Goal: Check status: Check status

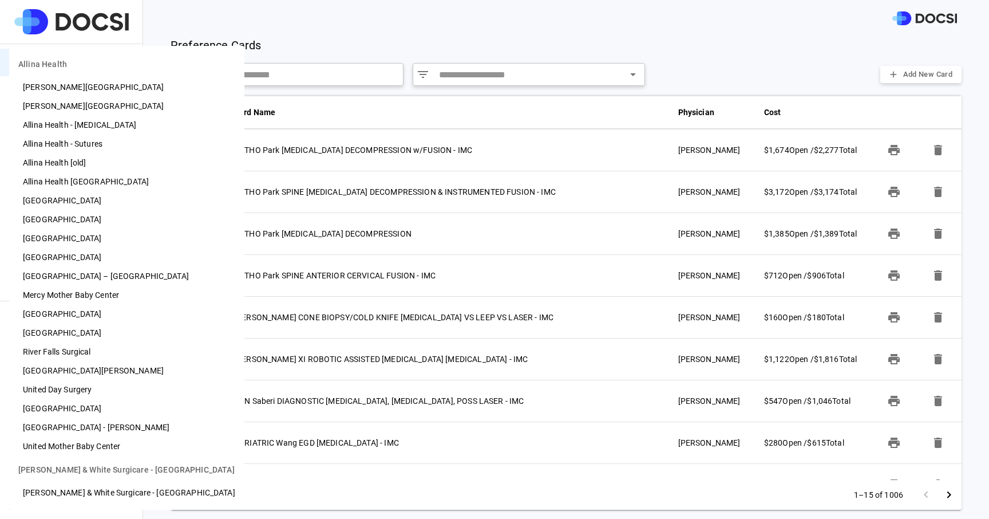
click at [66, 485] on body "Preference Cards Users Inventory Physicians Campaign Monitoring Campaigns Card …" at bounding box center [494, 259] width 989 height 519
click at [102, 110] on li "[PERSON_NAME][GEOGRAPHIC_DATA]" at bounding box center [126, 106] width 235 height 19
type input "**"
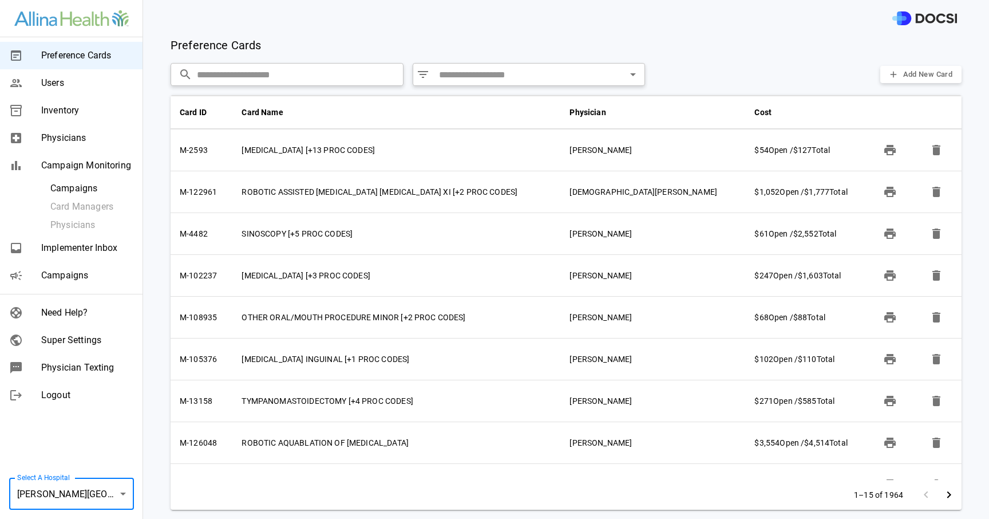
click at [94, 191] on span "Campaigns" at bounding box center [91, 188] width 83 height 14
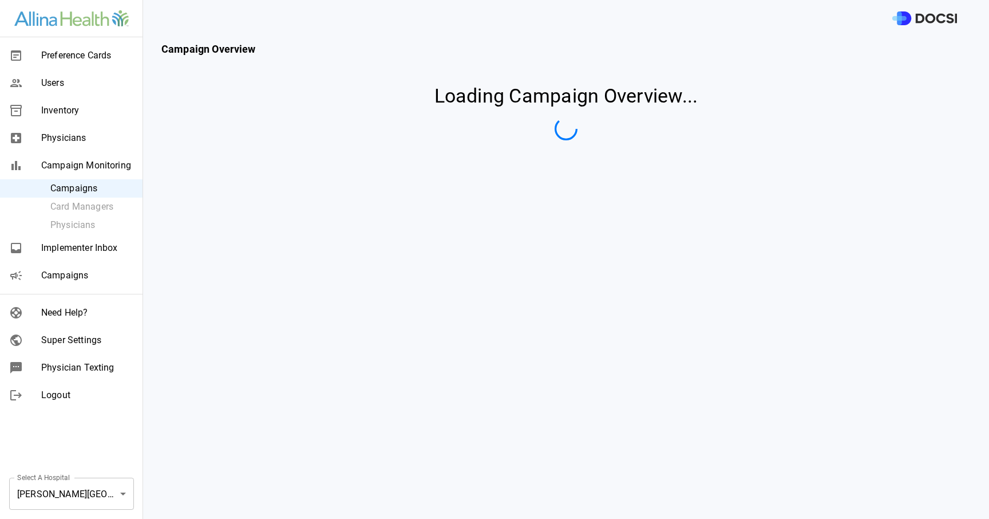
click at [108, 270] on span "Campaigns" at bounding box center [87, 275] width 92 height 14
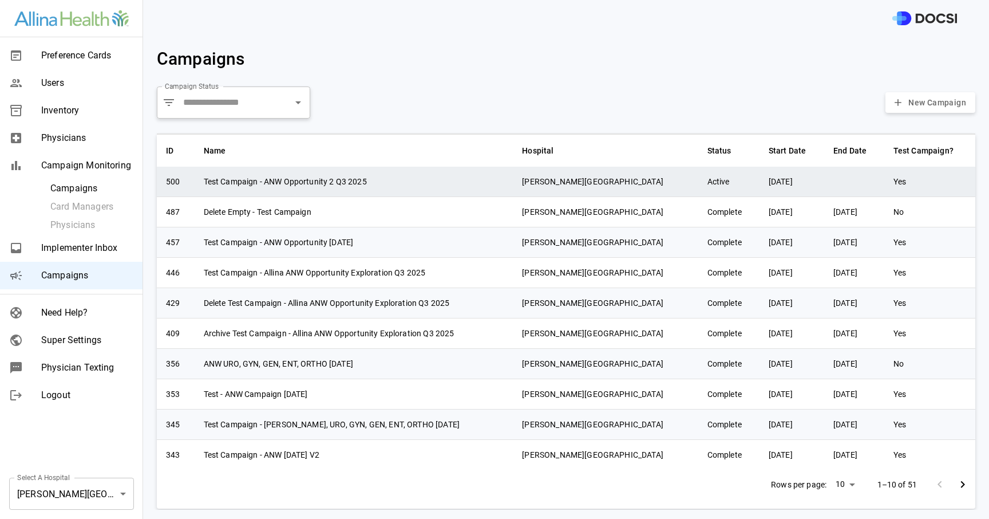
click at [364, 187] on td "Test Campaign - ANW Opportunity 2 Q3 2025" at bounding box center [354, 182] width 319 height 30
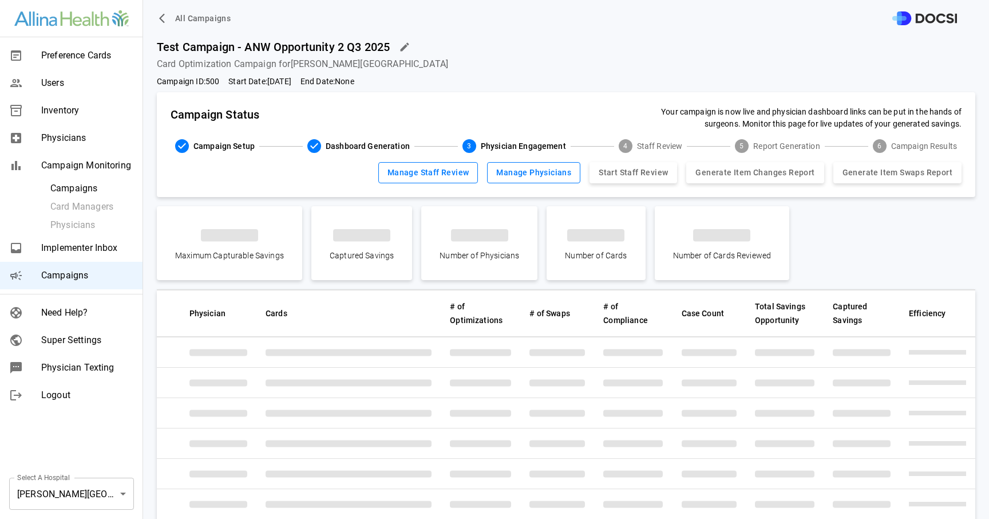
click at [467, 77] on div "Campaign ID: 500 Start Date: [DATE] End Date: None" at bounding box center [566, 82] width 819 height 12
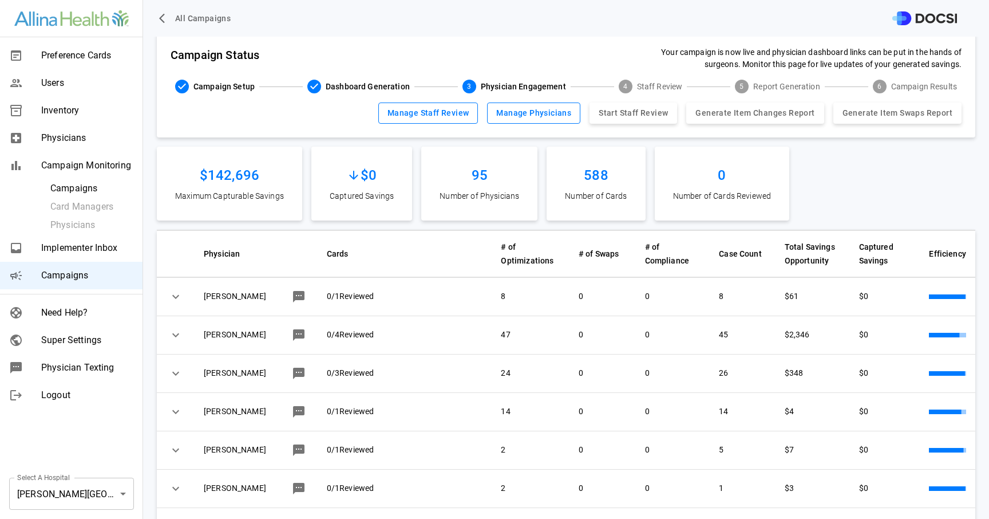
scroll to position [61, 0]
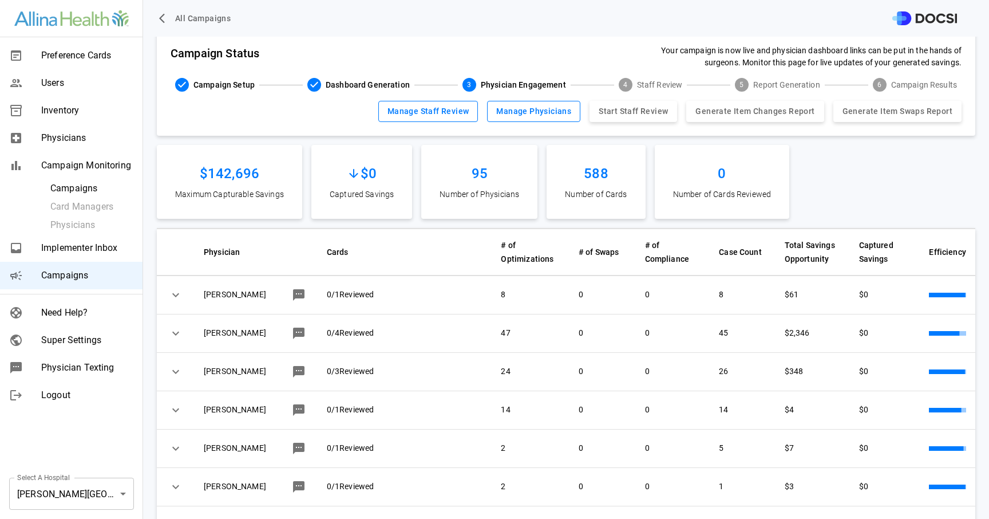
click at [558, 49] on div "Campaign Status Your campaign is now live and physician dashboard links can be …" at bounding box center [566, 57] width 791 height 24
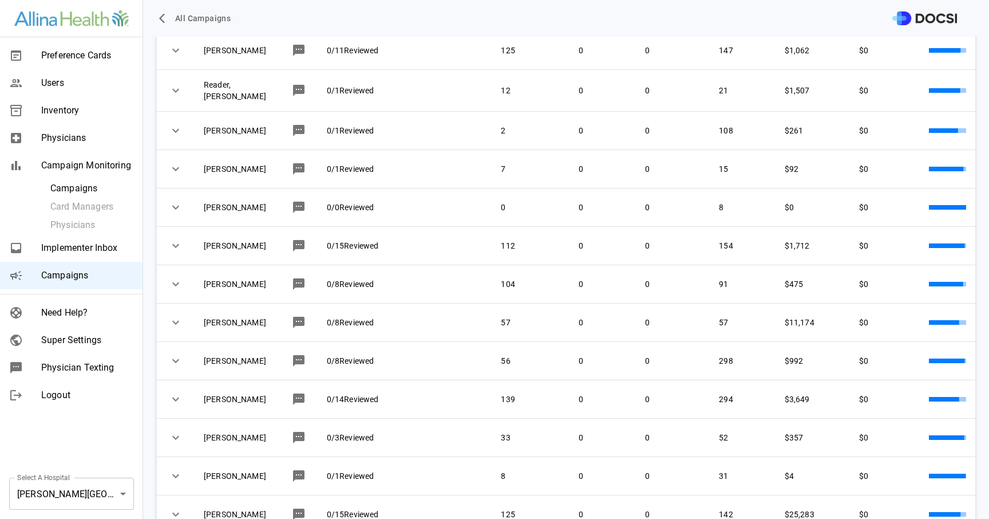
scroll to position [2883, 0]
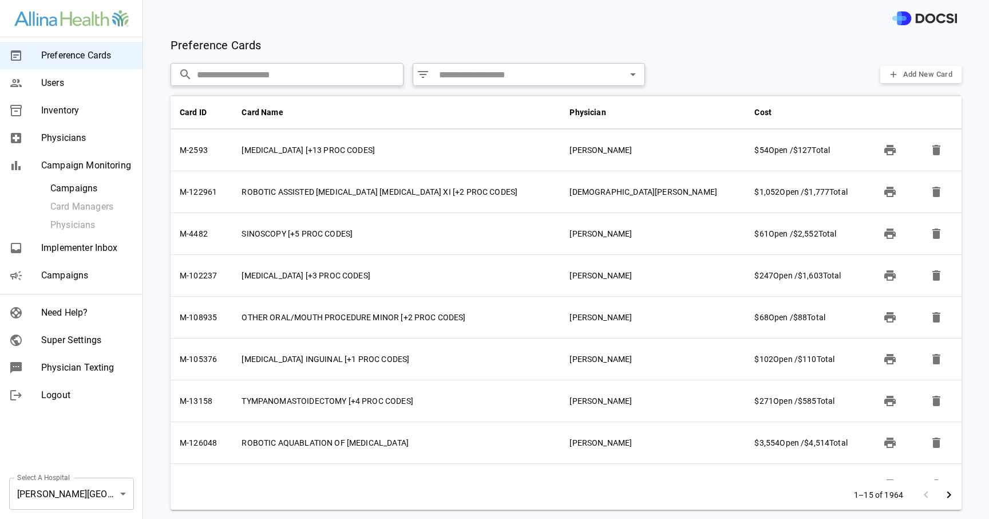
click at [83, 278] on span "Campaigns" at bounding box center [87, 275] width 92 height 14
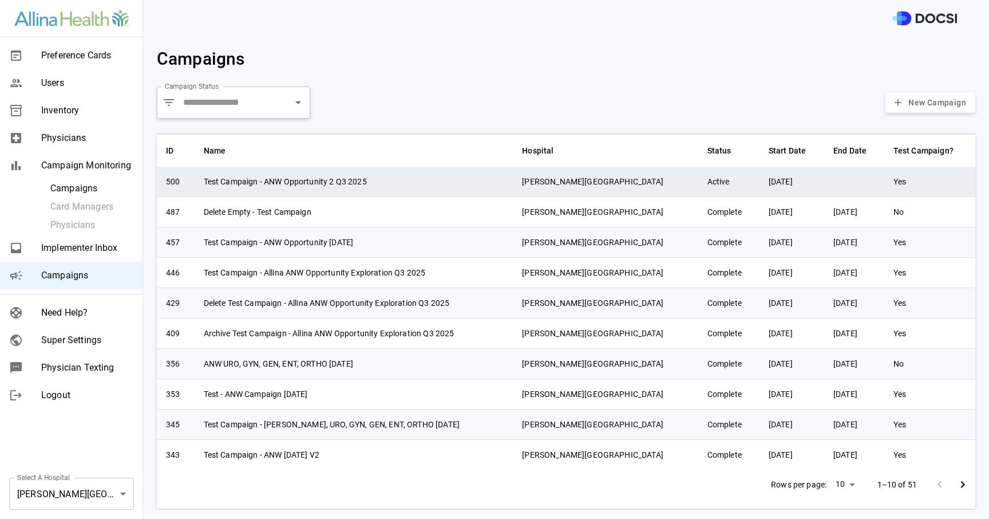
click at [235, 179] on td "Test Campaign - ANW Opportunity 2 Q3 2025" at bounding box center [354, 182] width 319 height 30
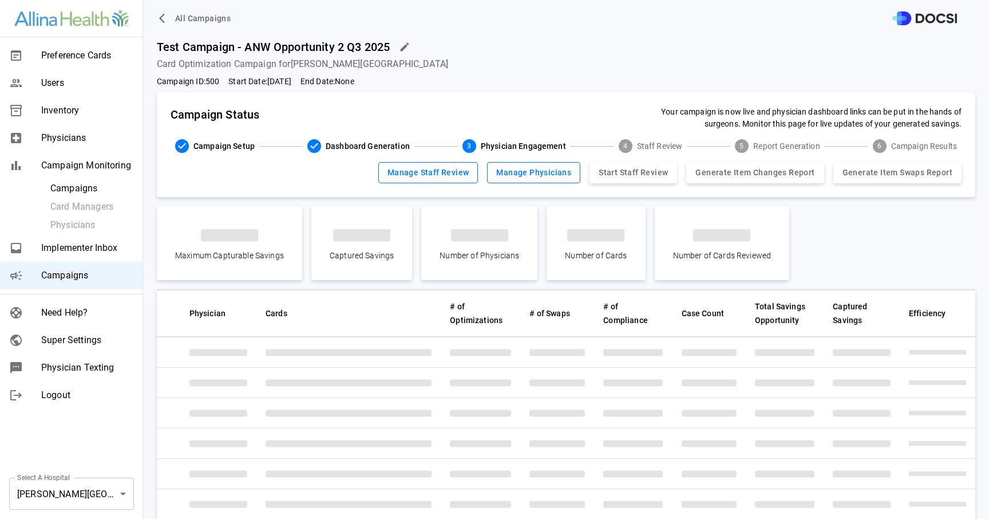
click at [444, 81] on div "Campaign ID: 500 Start Date: [DATE] End Date: None" at bounding box center [566, 82] width 819 height 12
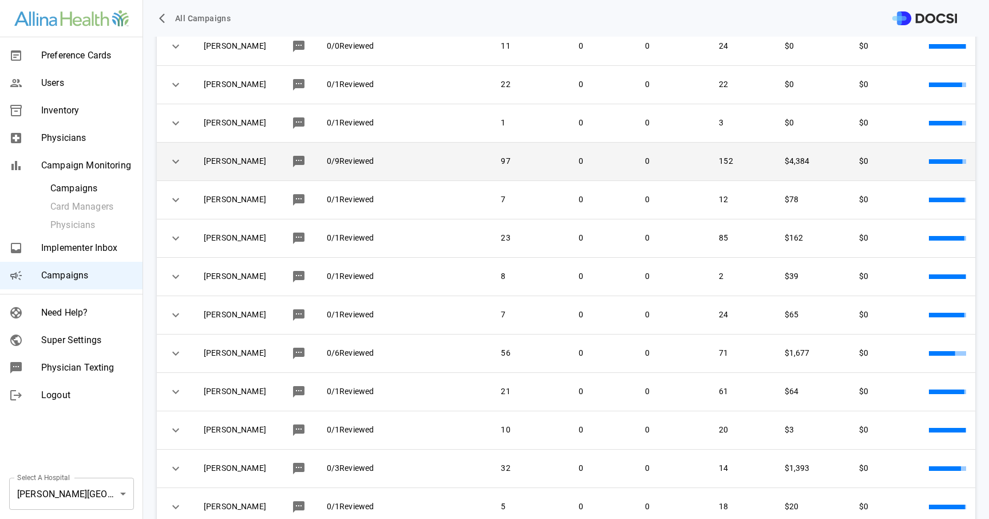
scroll to position [877, 0]
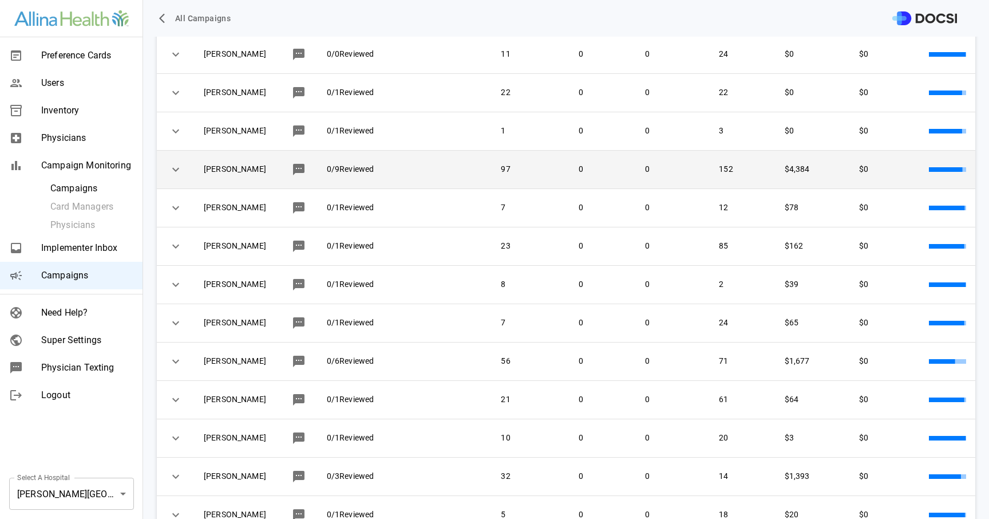
click at [217, 179] on div "[PERSON_NAME]" at bounding box center [256, 169] width 105 height 19
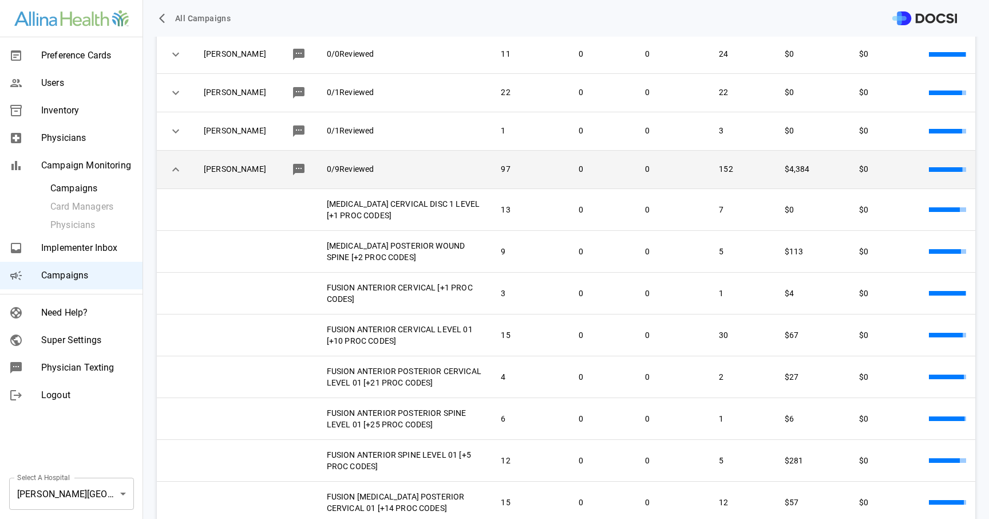
click at [217, 179] on div "[PERSON_NAME]" at bounding box center [256, 169] width 105 height 19
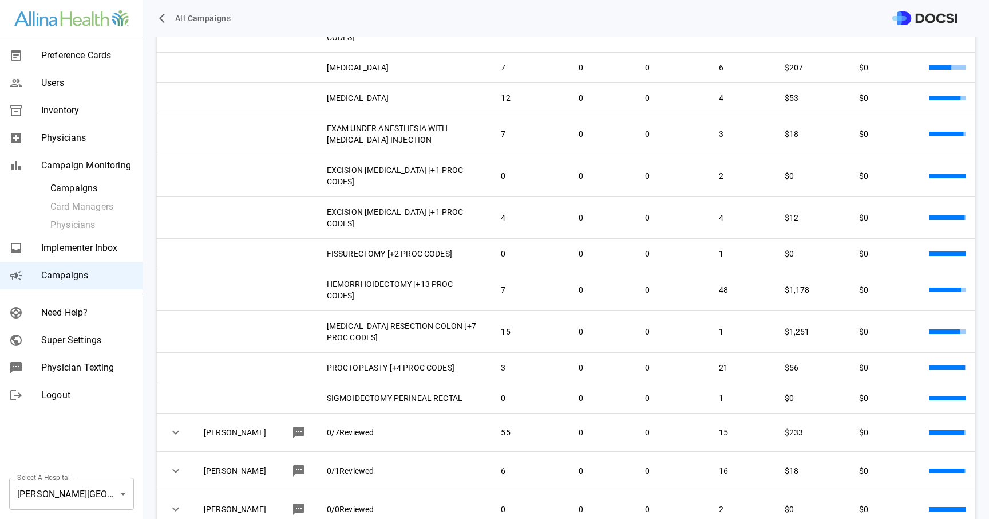
scroll to position [3476, 0]
